Goal: Transaction & Acquisition: Obtain resource

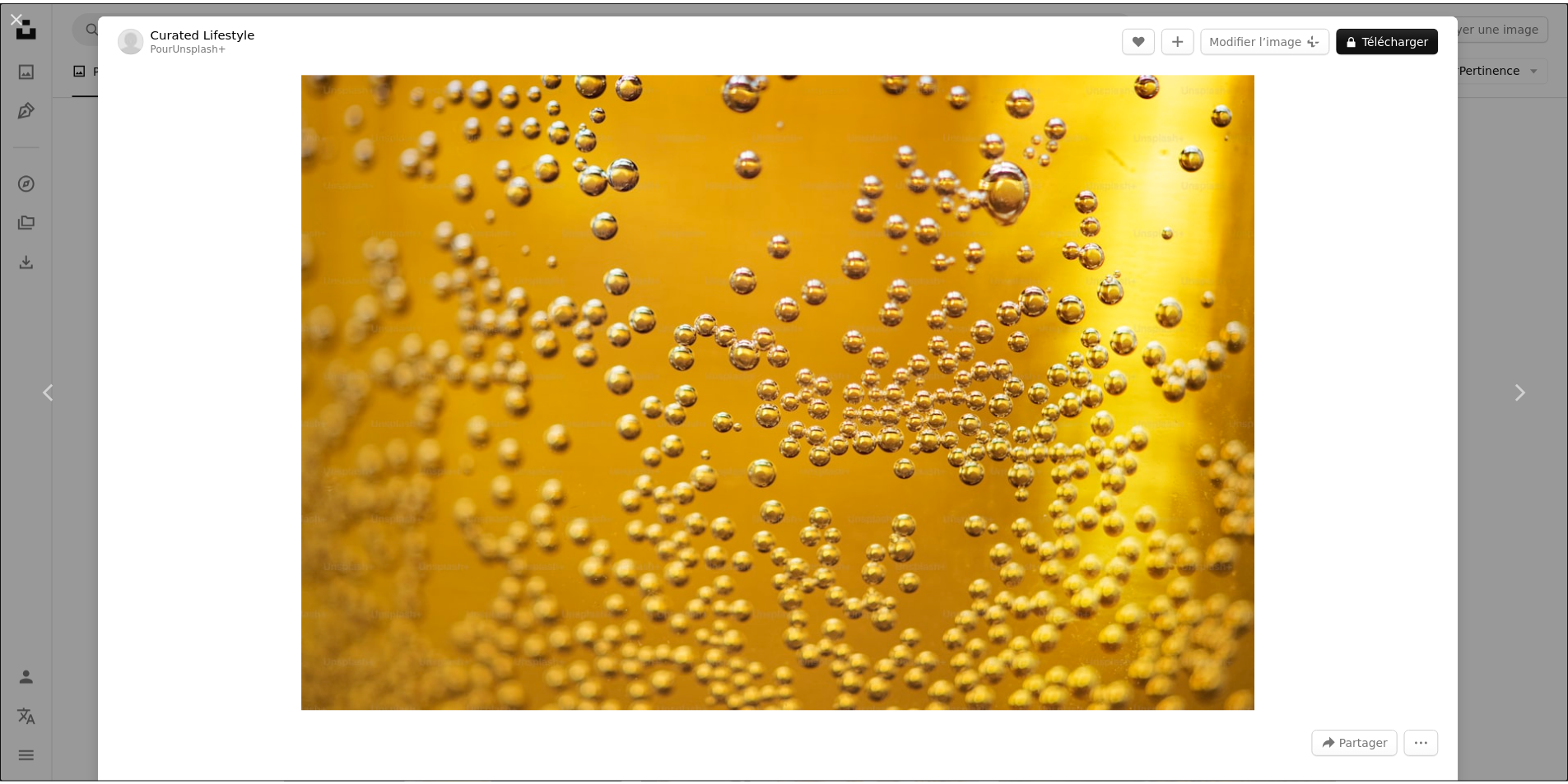
scroll to position [567, 0]
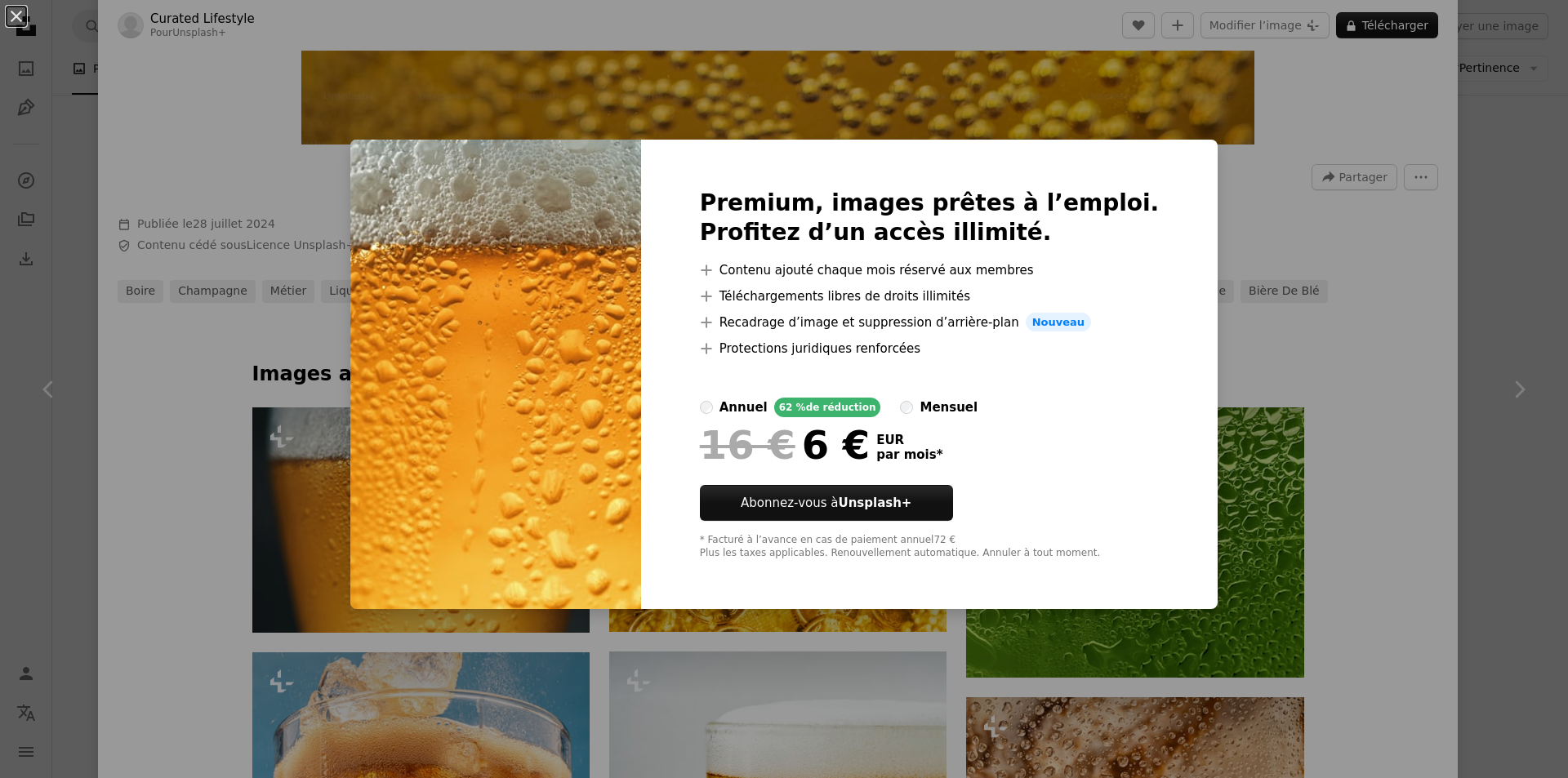
click at [1152, 156] on div "Premium, images prêtes à l’emploi. Profitez d’un accès illimité. A plus sign Co…" at bounding box center [929, 375] width 577 height 470
click at [1360, 289] on div "An X shape Premium, images prêtes à l’emploi. Profitez d’un accès illimité. A p…" at bounding box center [784, 389] width 1568 height 778
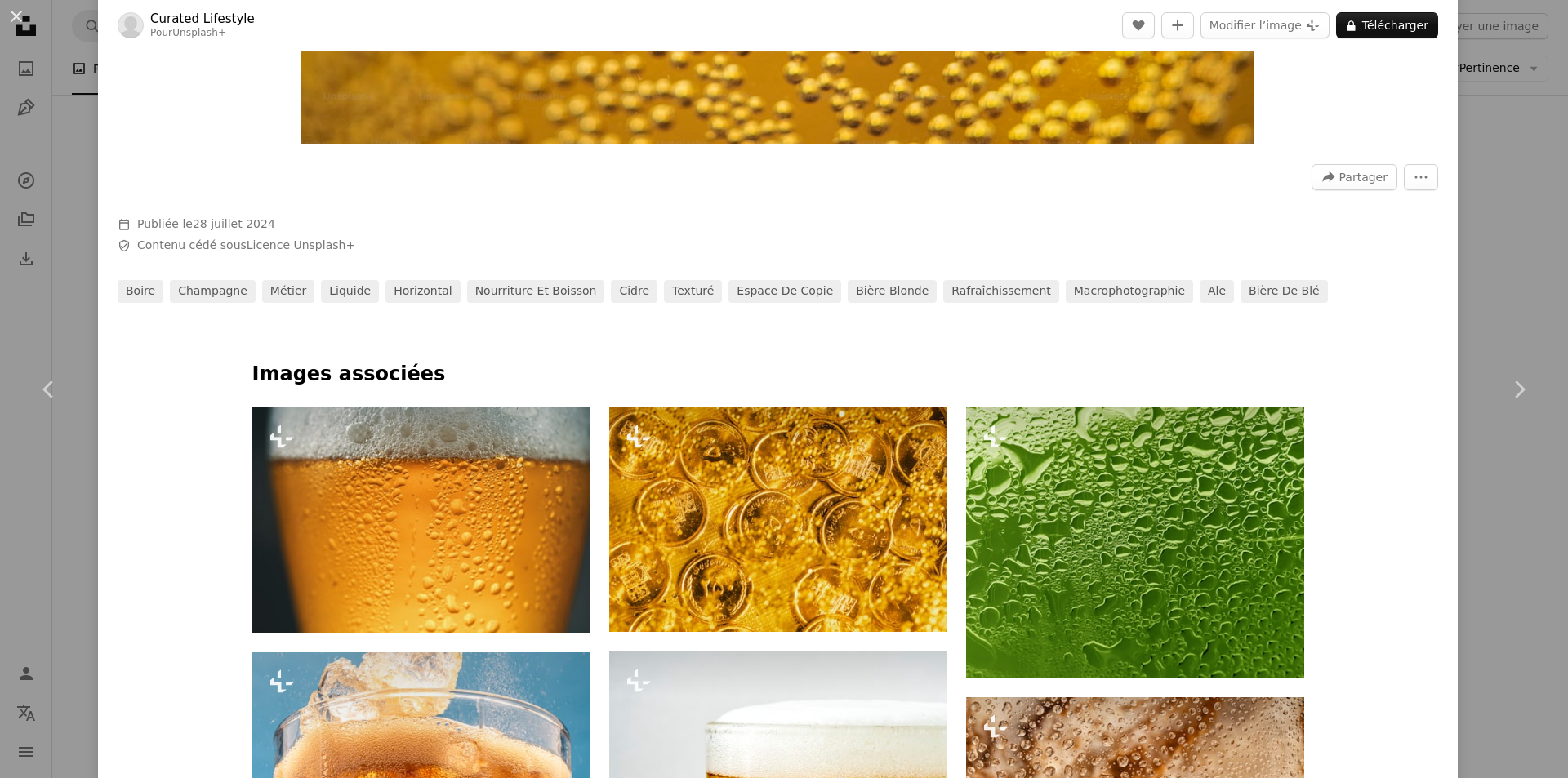
click at [1452, 45] on div "An X shape Chevron left Chevron right Curated Lifestyle Pour Unsplash+ A heart …" at bounding box center [784, 389] width 1568 height 778
